Goal: Find contact information: Find contact information

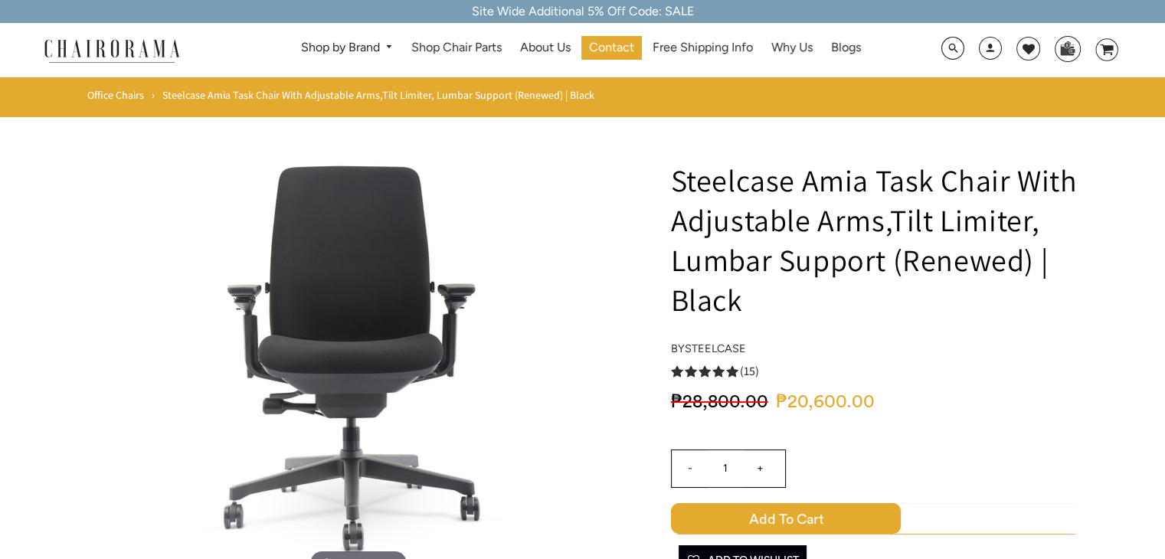
drag, startPoint x: 1106, startPoint y: 141, endPoint x: 1115, endPoint y: 133, distance: 12.5
click at [630, 50] on span "Contact" at bounding box center [611, 48] width 45 height 16
